Goal: Task Accomplishment & Management: Complete application form

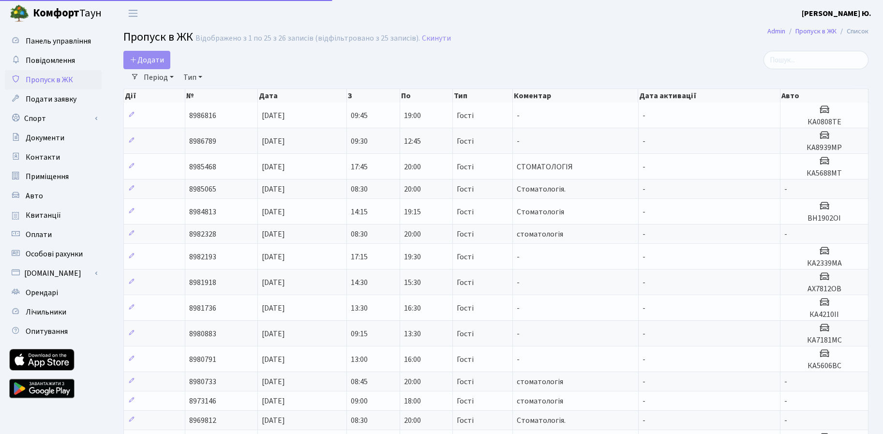
select select "25"
click at [138, 57] on span "Додати" at bounding box center [147, 60] width 34 height 11
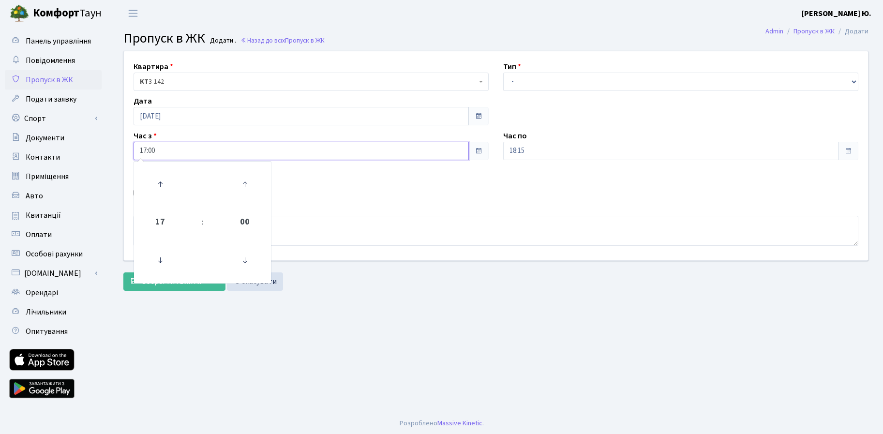
drag, startPoint x: 171, startPoint y: 149, endPoint x: 138, endPoint y: 154, distance: 33.2
click at [138, 154] on input "17:00" at bounding box center [300, 151] width 335 height 18
type input "08:30"
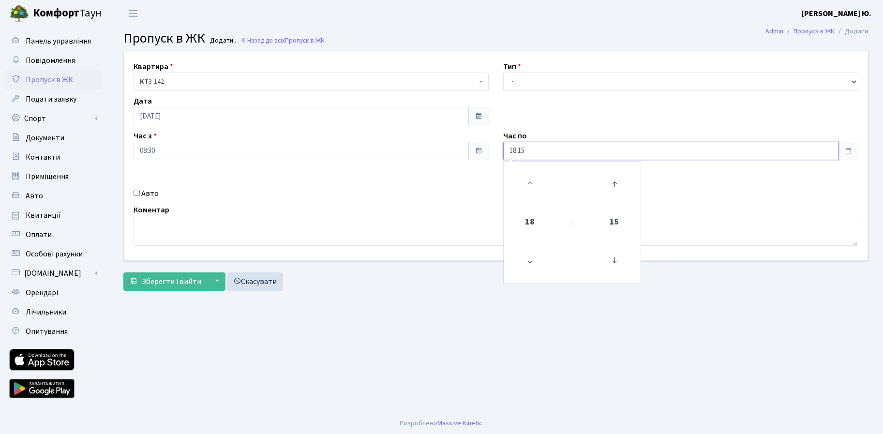
drag, startPoint x: 538, startPoint y: 149, endPoint x: 463, endPoint y: 149, distance: 74.5
click at [463, 149] on div "Квартира <b>КТ</b>&nbsp;&nbsp;&nbsp;&nbsp;3-142 КТ 3-142 Тип - Доставка Таксі Г…" at bounding box center [496, 155] width 758 height 209
type input "20:00"
click at [534, 83] on select "- Доставка Таксі Гості Сервіс" at bounding box center [680, 82] width 355 height 18
select select "3"
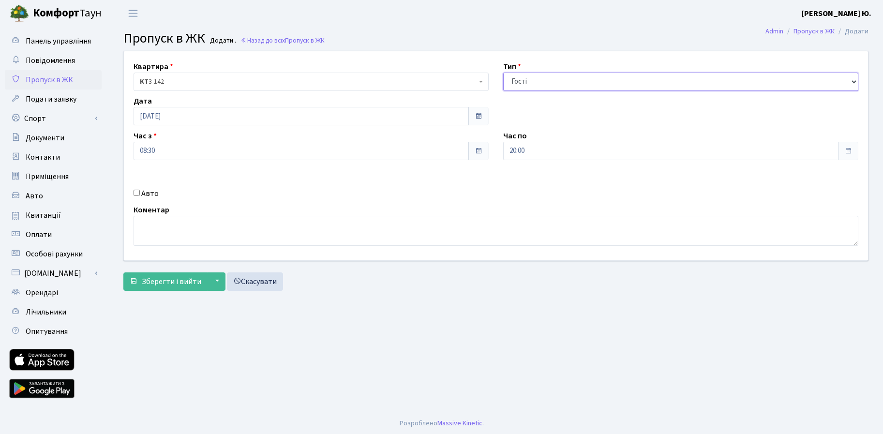
click at [503, 73] on select "- Доставка Таксі Гості Сервіс" at bounding box center [680, 82] width 355 height 18
click at [282, 230] on textarea at bounding box center [495, 231] width 724 height 30
type textarea "стоматологія"
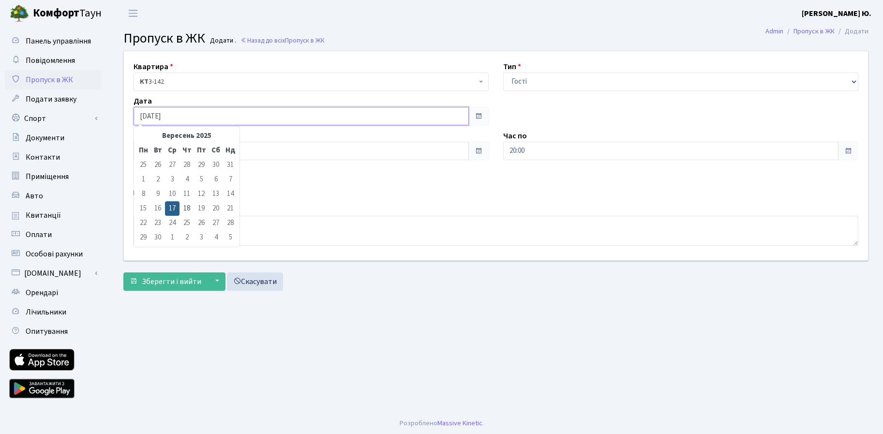
click at [186, 117] on input "[DATE]" at bounding box center [300, 116] width 335 height 18
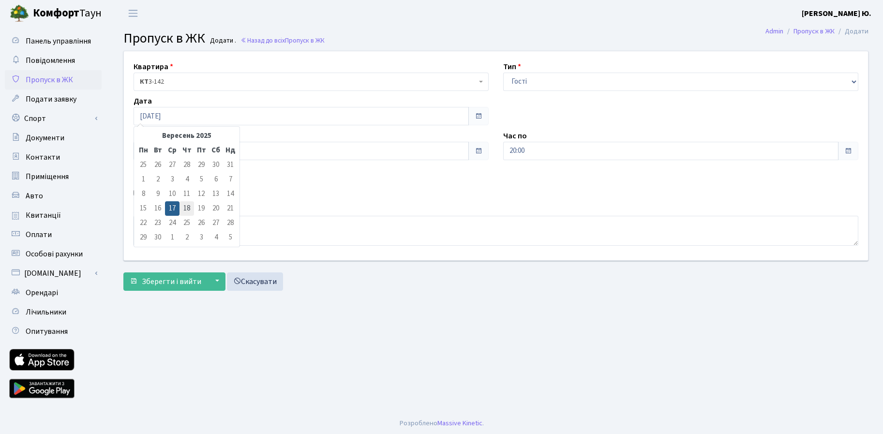
click at [185, 206] on td "18" at bounding box center [186, 208] width 15 height 15
type input "[DATE]"
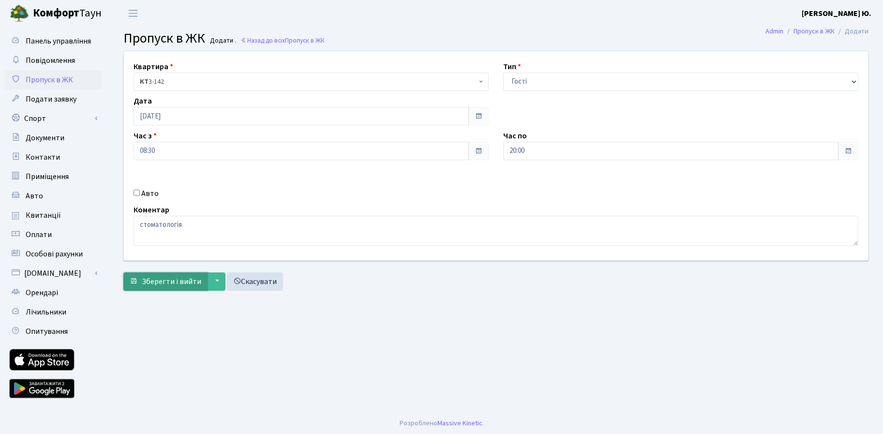
click at [174, 286] on span "Зберегти і вийти" at bounding box center [171, 281] width 59 height 11
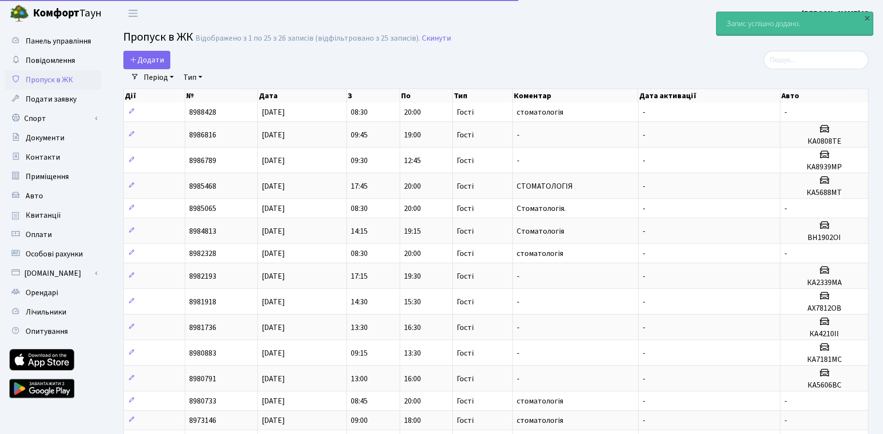
select select "25"
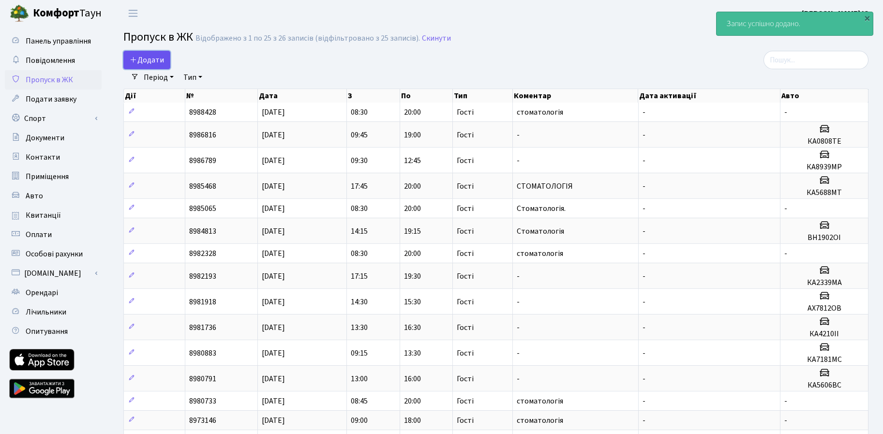
click at [163, 61] on span "Додати" at bounding box center [147, 60] width 34 height 11
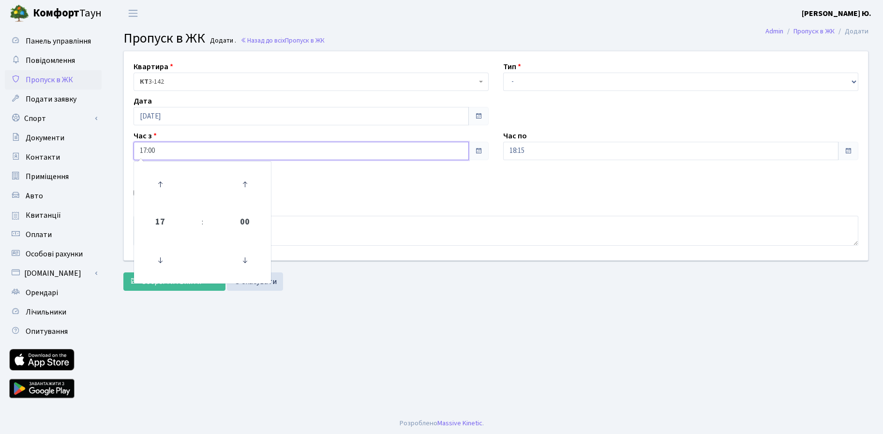
drag, startPoint x: 167, startPoint y: 145, endPoint x: 129, endPoint y: 152, distance: 38.8
click at [129, 152] on div "Час з 17:00 17 : 00 00 01 02 03 04 05 06 07 08 09 10 11 12 13 14 15 16 17 18 19…" at bounding box center [311, 145] width 370 height 30
type input "09:00"
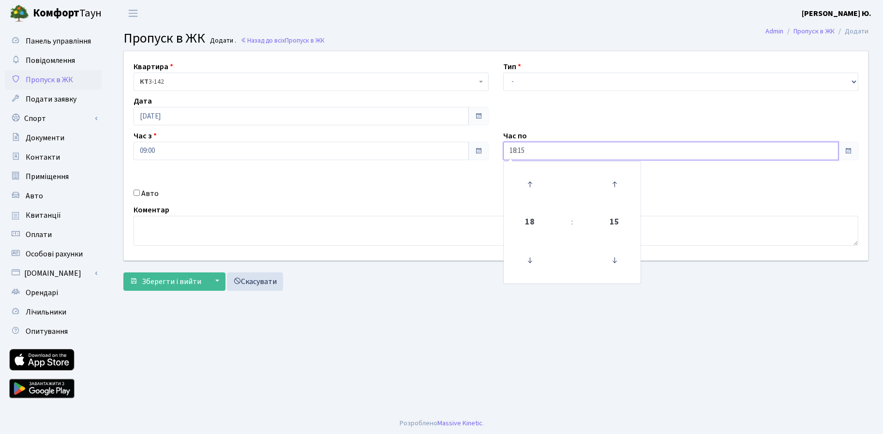
click at [546, 152] on input "18:15" at bounding box center [670, 151] width 335 height 18
type input "18:00"
click at [526, 83] on select "- Доставка Таксі Гості Сервіс" at bounding box center [680, 82] width 355 height 18
select select "3"
click at [503, 73] on select "- Доставка Таксі Гості Сервіс" at bounding box center [680, 82] width 355 height 18
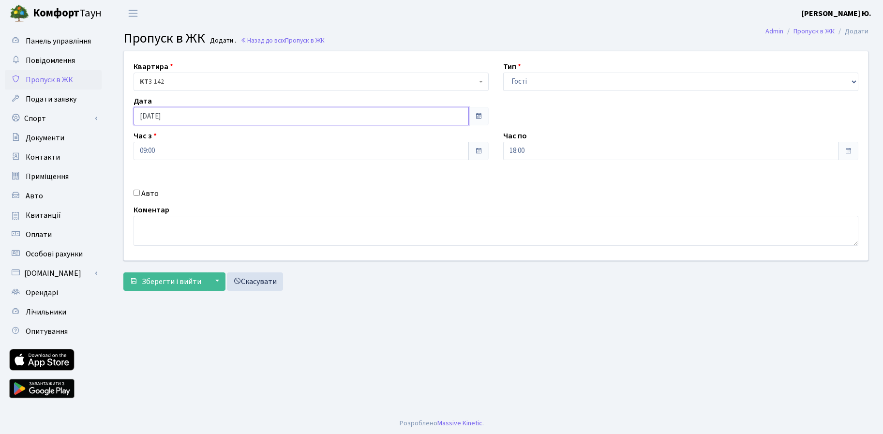
click at [173, 117] on input "[DATE]" at bounding box center [300, 116] width 335 height 18
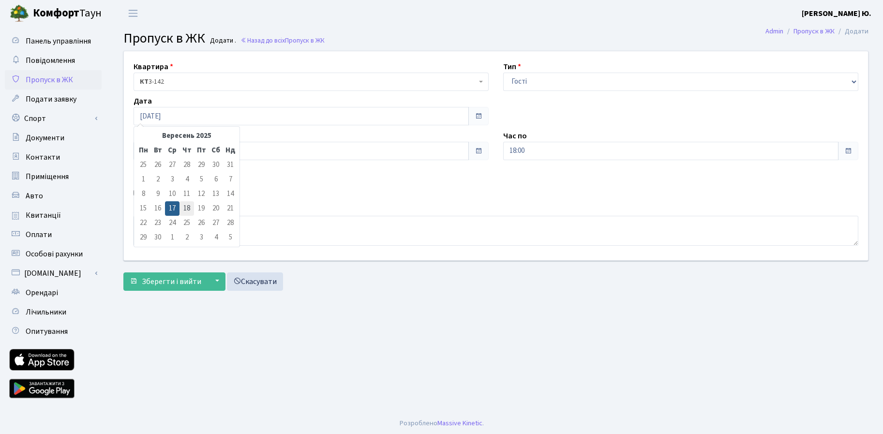
click at [185, 207] on td "18" at bounding box center [186, 208] width 15 height 15
type input "[DATE]"
click at [148, 192] on label "Авто" at bounding box center [149, 194] width 17 height 12
click at [140, 192] on input "Авто" at bounding box center [136, 193] width 6 height 6
checkbox input "true"
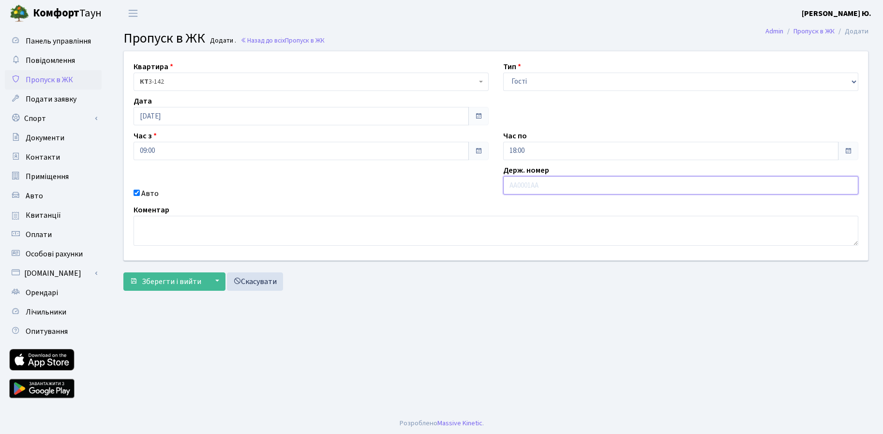
click at [527, 184] on input "text" at bounding box center [680, 185] width 355 height 18
paste input "КА4889ІС"
type input "КА4889ІС"
click at [168, 286] on span "Зберегти і вийти" at bounding box center [171, 281] width 59 height 11
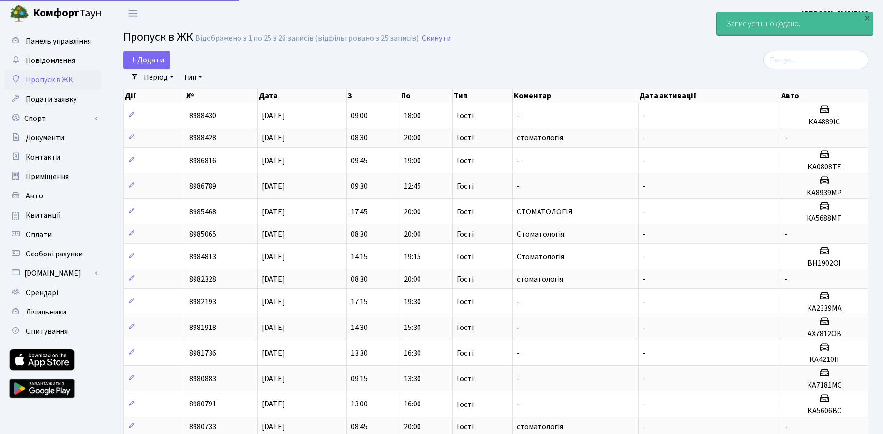
select select "25"
